Goal: Check status

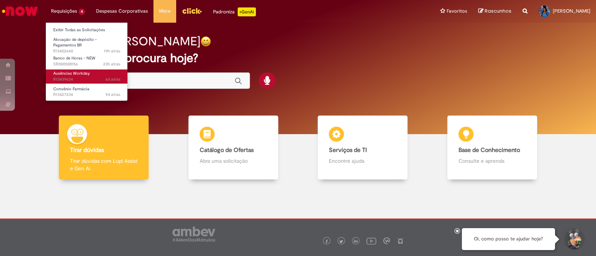
click at [73, 74] on span "Ausências Workday" at bounding box center [71, 74] width 36 height 6
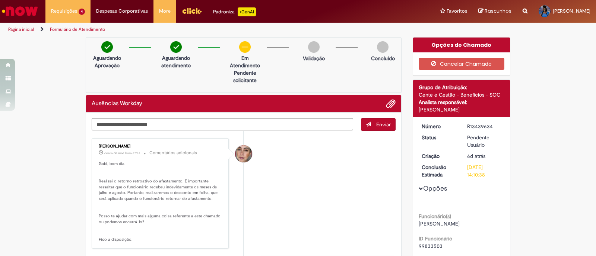
click at [212, 124] on textarea "Digite sua mensagem aqui..." at bounding box center [222, 124] width 261 height 13
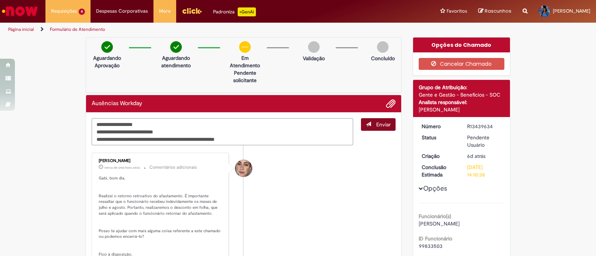
type textarea "**********"
click at [366, 122] on span "submit" at bounding box center [368, 124] width 5 height 5
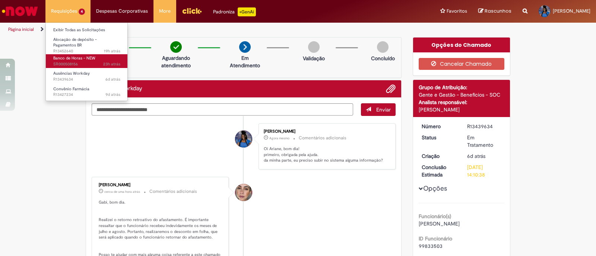
click at [71, 67] on link "Banco de Horas - NEW 23h atrás 23 horas atrás SR000508156" at bounding box center [87, 61] width 82 height 14
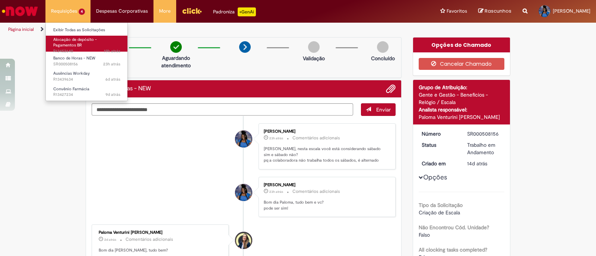
click at [84, 39] on span "Alocação de depósito - Pagamentos BR" at bounding box center [75, 43] width 44 height 12
